Goal: Task Accomplishment & Management: Use online tool/utility

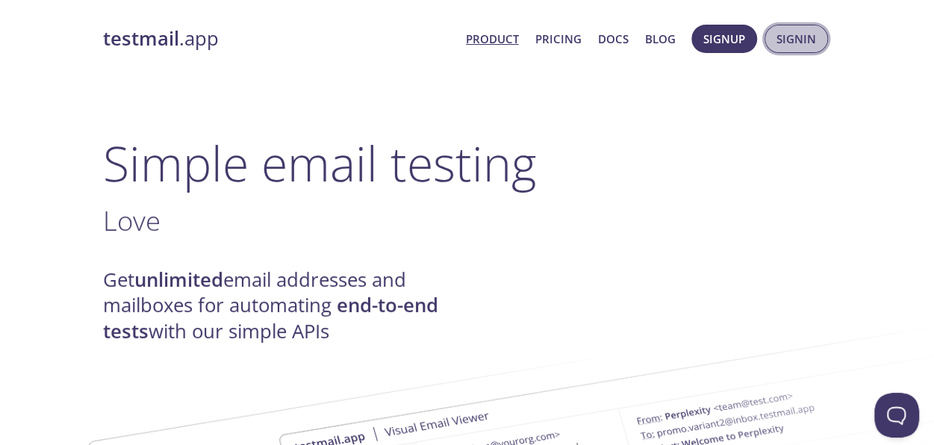
click at [799, 37] on span "Signin" at bounding box center [797, 38] width 40 height 19
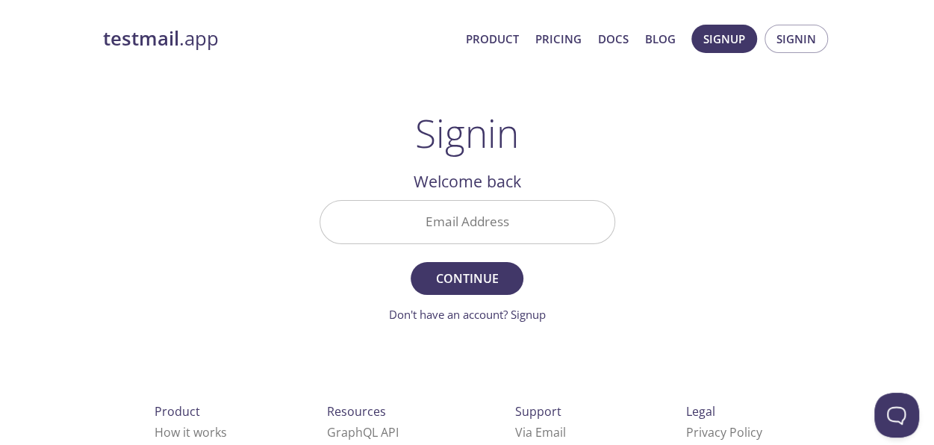
click at [478, 226] on input "Email Address" at bounding box center [467, 222] width 294 height 43
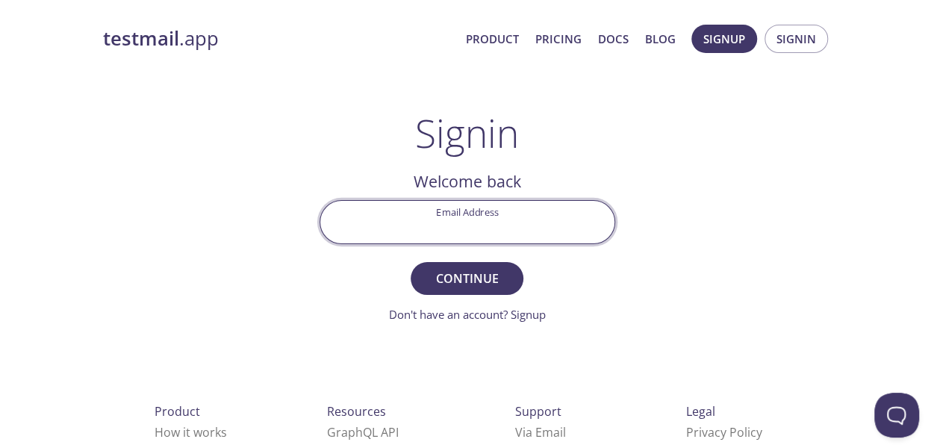
type input "[EMAIL_ADDRESS][DOMAIN_NAME]"
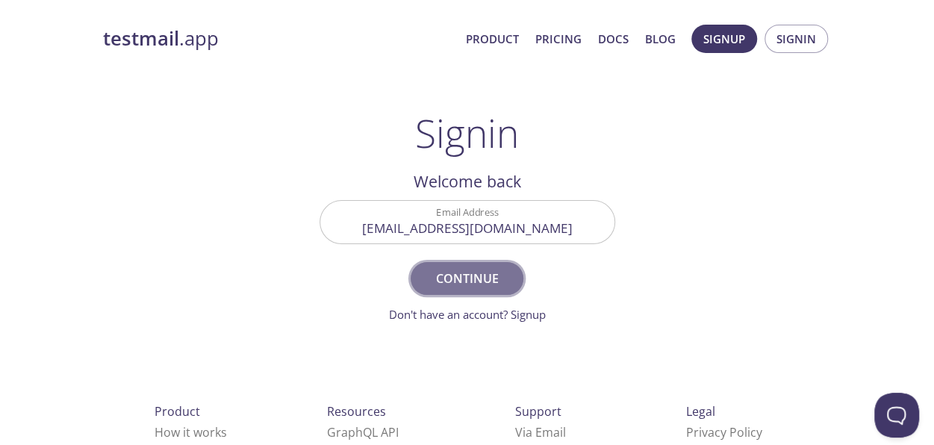
click at [449, 280] on span "Continue" at bounding box center [466, 278] width 79 height 21
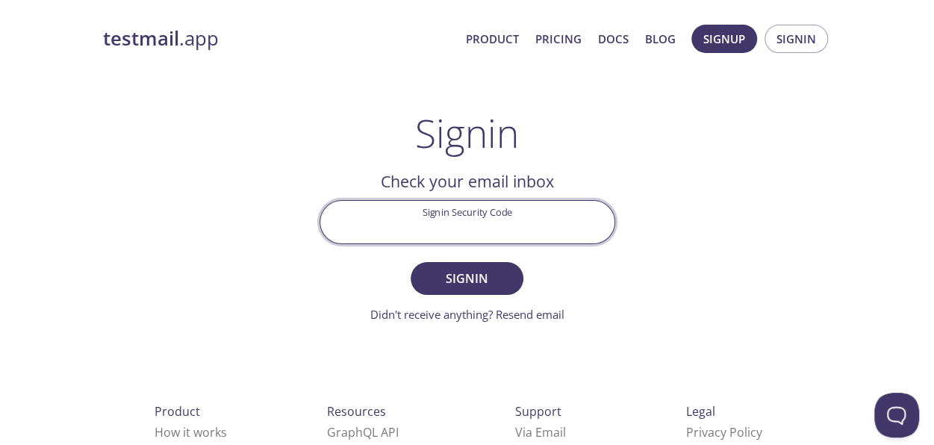
click at [436, 220] on input "Signin Security Code" at bounding box center [467, 222] width 294 height 43
paste input "4VA3V3R"
type input "4VA3V3R"
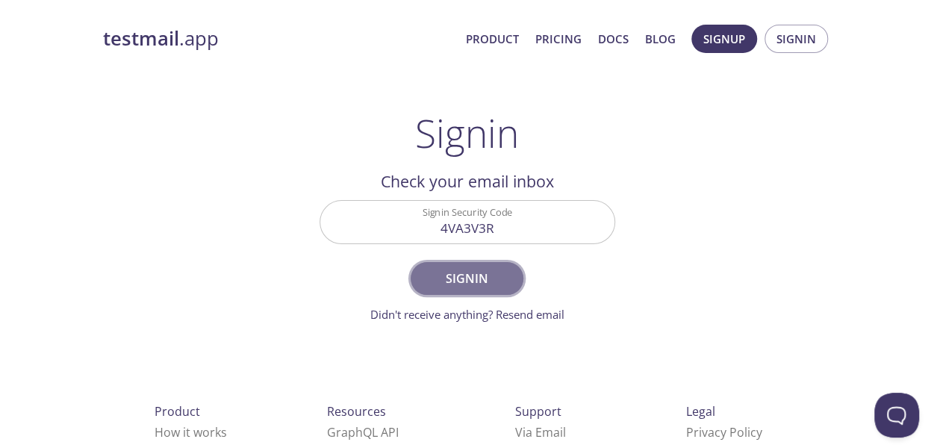
click at [473, 276] on span "Signin" at bounding box center [466, 278] width 79 height 21
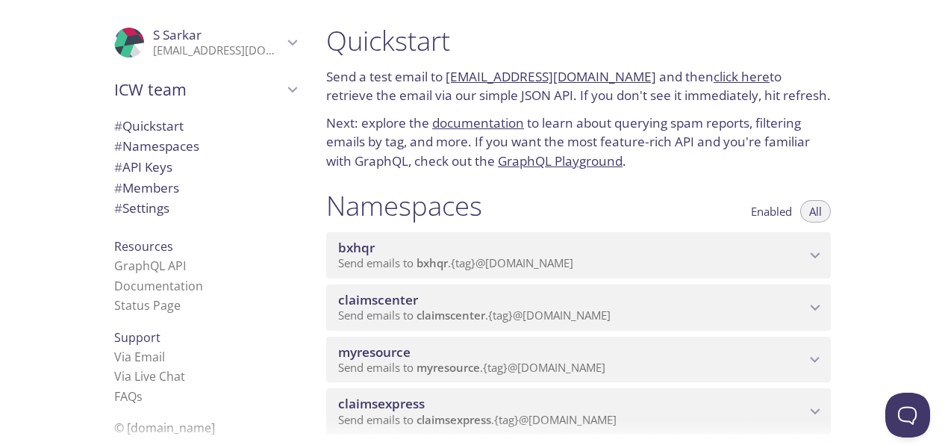
click at [809, 367] on icon "myresource namespace" at bounding box center [815, 359] width 19 height 19
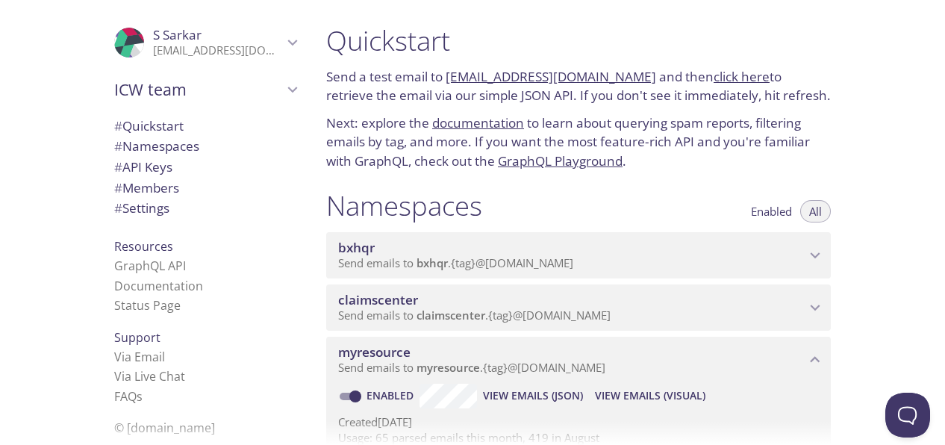
click at [671, 398] on span "View Emails (Visual)" at bounding box center [650, 396] width 111 height 18
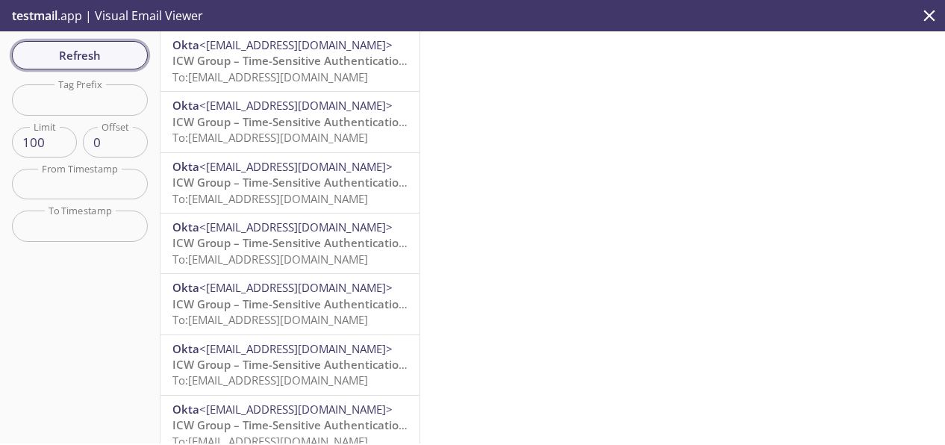
click at [109, 55] on span "Refresh" at bounding box center [80, 55] width 112 height 19
click at [119, 60] on span "Refresh" at bounding box center [80, 55] width 112 height 19
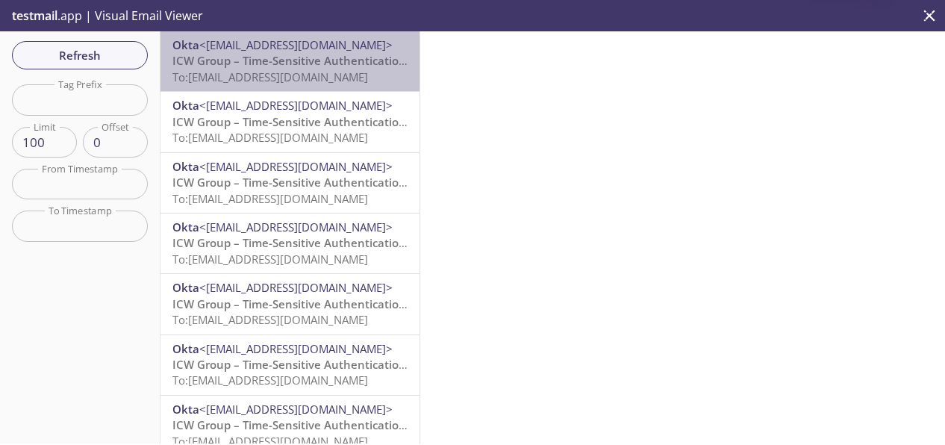
click at [351, 66] on span "ICW Group – Time-Sensitive Authentication Code" at bounding box center [304, 60] width 264 height 15
